Goal: Task Accomplishment & Management: Use online tool/utility

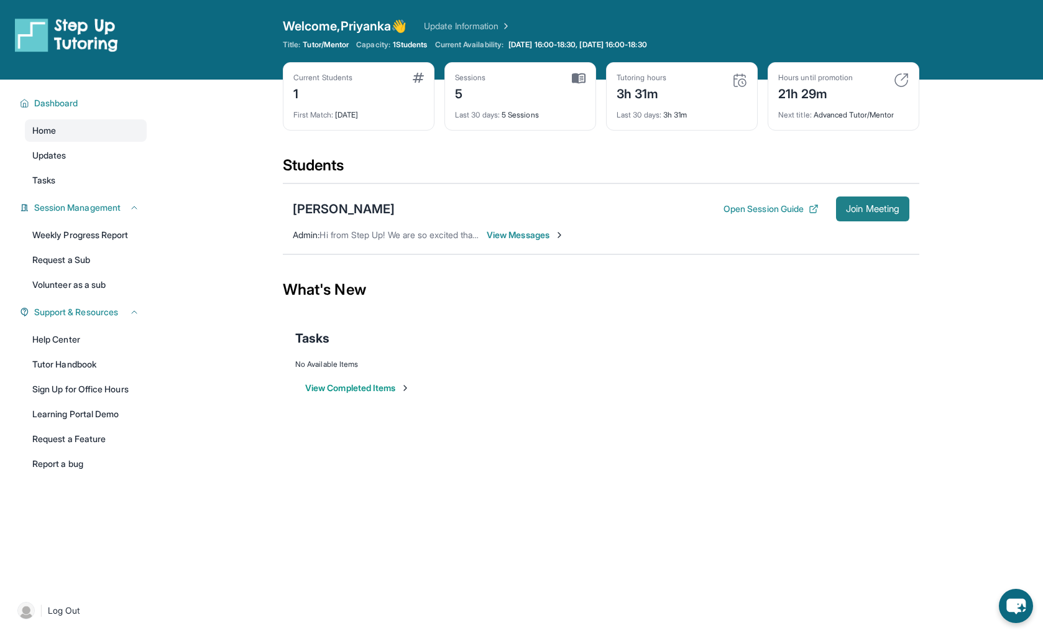
click at [895, 211] on span "Join Meeting" at bounding box center [872, 208] width 53 height 7
click at [872, 210] on span "Join Meeting" at bounding box center [872, 208] width 53 height 7
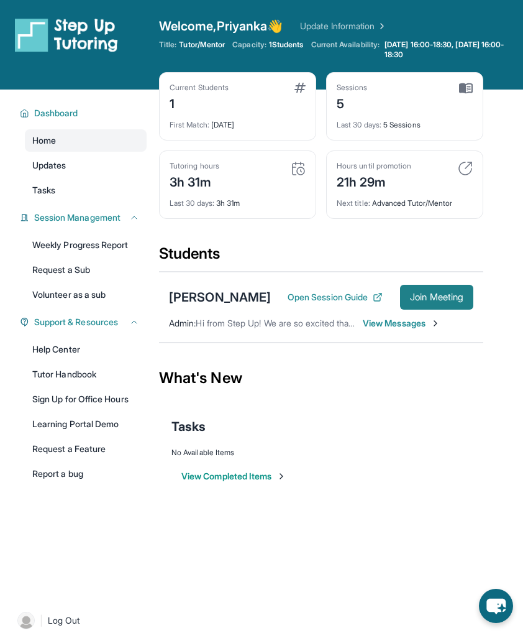
click at [437, 295] on span "Join Meeting" at bounding box center [436, 296] width 53 height 7
click at [435, 301] on span "Join Meeting" at bounding box center [436, 296] width 53 height 7
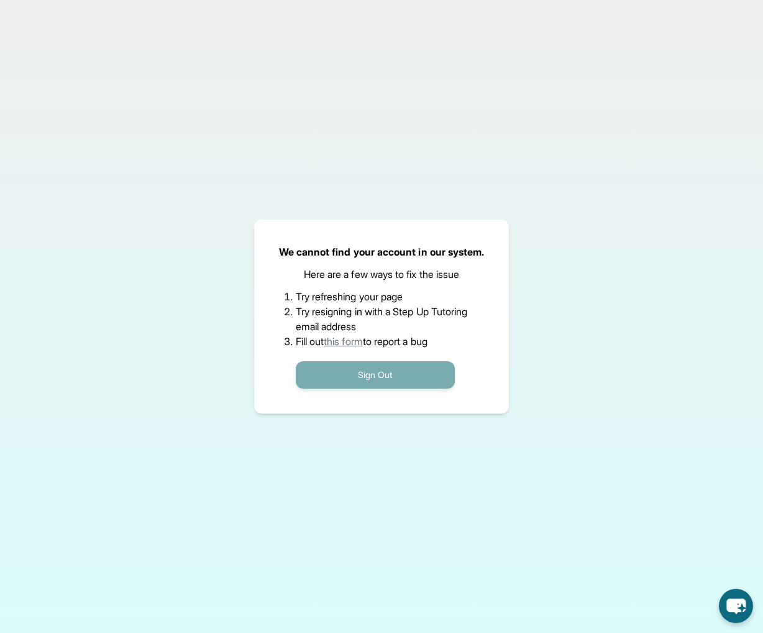
click at [344, 376] on button "Sign Out" at bounding box center [375, 374] width 159 height 27
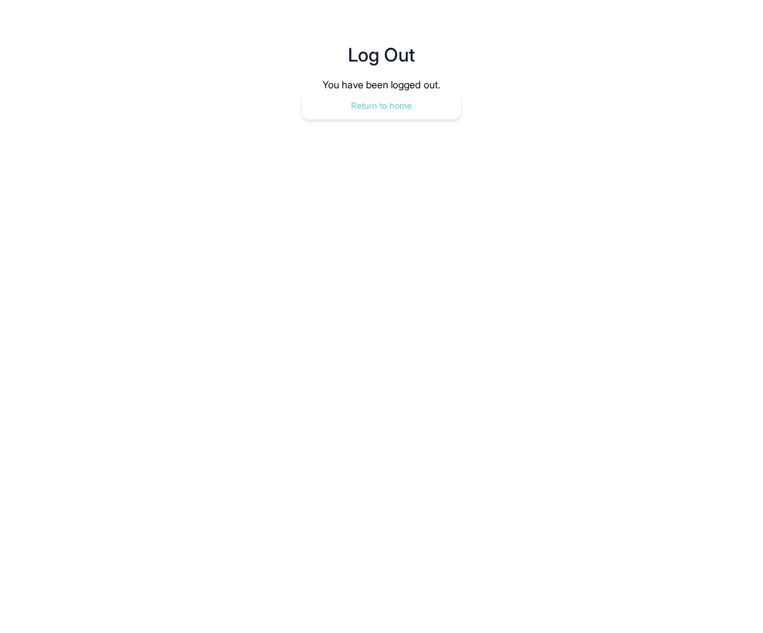
click at [376, 101] on button "Return to home" at bounding box center [381, 105] width 159 height 27
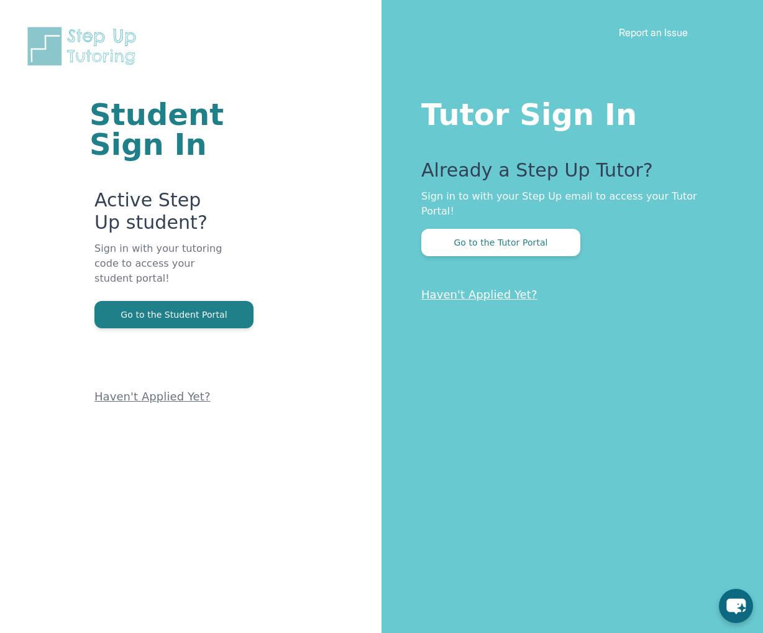
click at [478, 229] on button "Go to the Tutor Portal" at bounding box center [501, 242] width 159 height 27
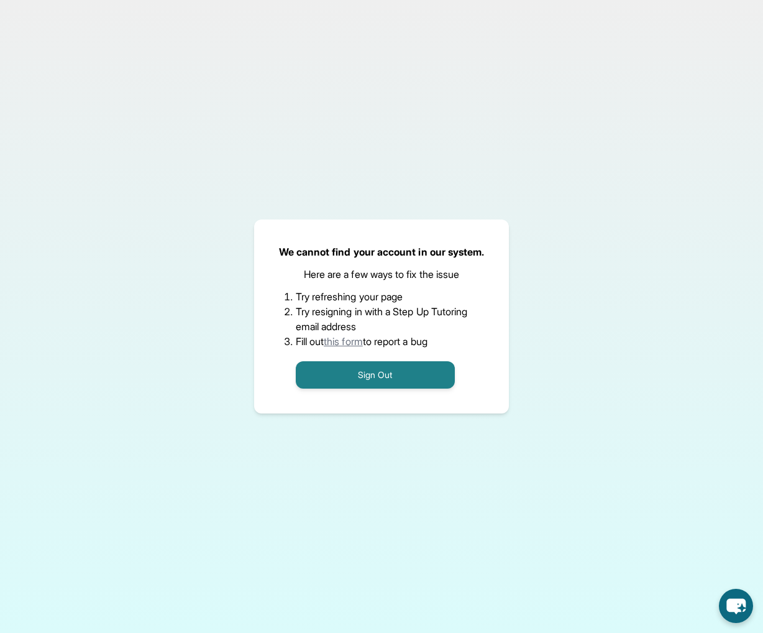
scroll to position [4, 0]
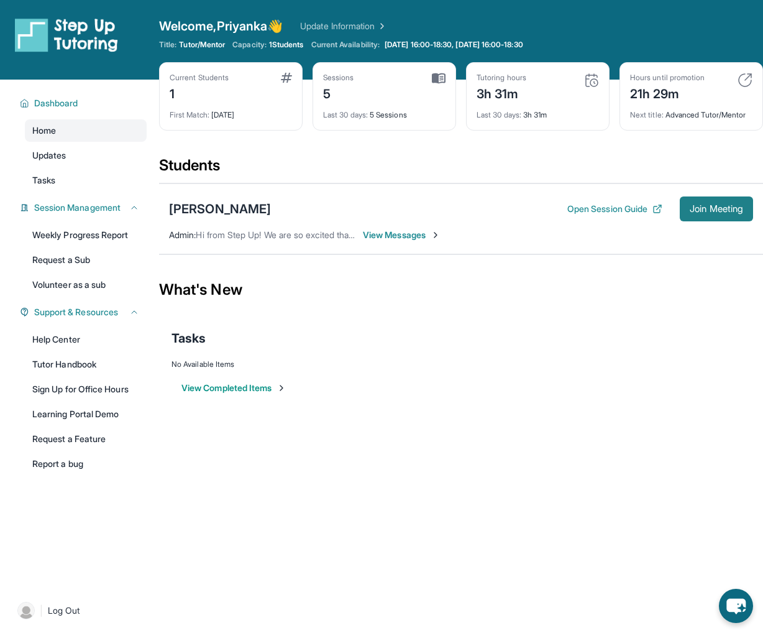
click at [707, 206] on span "Join Meeting" at bounding box center [716, 208] width 53 height 7
